Goal: Entertainment & Leisure: Consume media (video, audio)

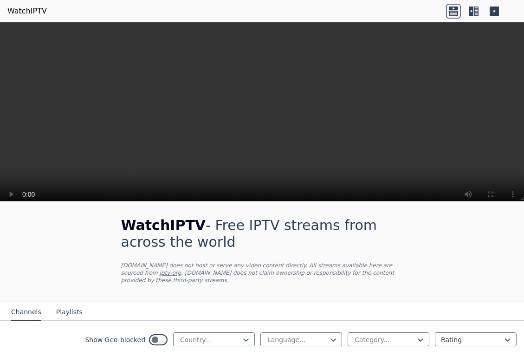
scroll to position [824, 0]
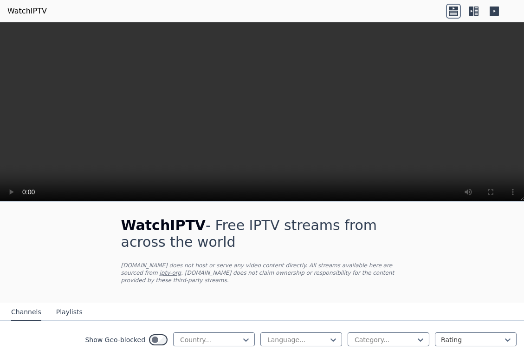
scroll to position [306, 0]
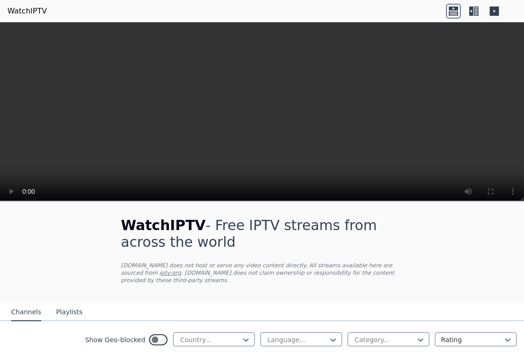
scroll to position [305, 0]
drag, startPoint x: 14, startPoint y: 191, endPoint x: 20, endPoint y: 185, distance: 8.5
drag, startPoint x: 20, startPoint y: 185, endPoint x: 29, endPoint y: 167, distance: 20.6
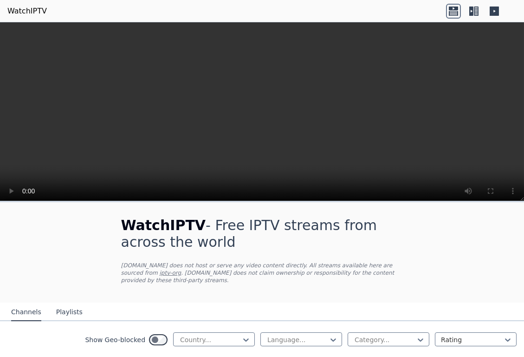
scroll to position [305, 0]
